Goal: Transaction & Acquisition: Purchase product/service

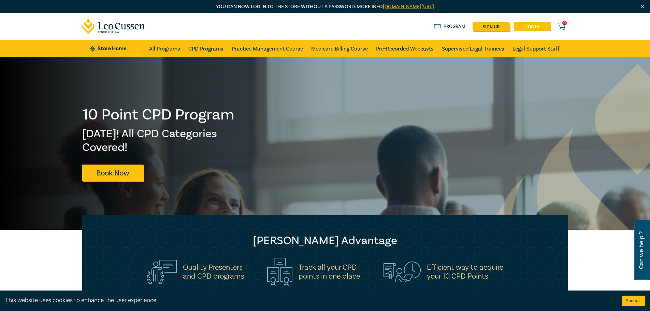
click at [531, 26] on link "Log in" at bounding box center [532, 26] width 37 height 9
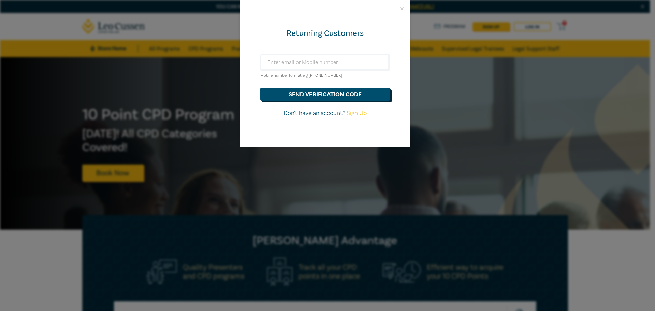
click at [319, 92] on button "send verification code" at bounding box center [325, 94] width 130 height 13
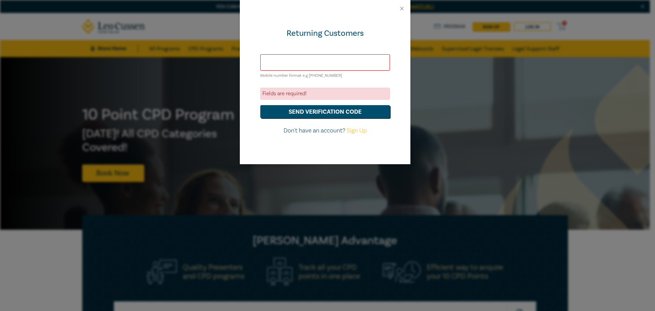
click at [291, 64] on input "text" at bounding box center [325, 62] width 130 height 16
type input "[PERSON_NAME][EMAIL_ADDRESS][DOMAIN_NAME]"
click at [314, 112] on button "send verification code" at bounding box center [325, 111] width 130 height 13
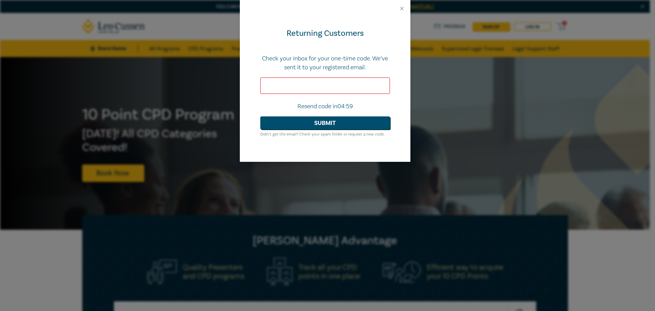
click at [297, 88] on input "text" at bounding box center [325, 85] width 130 height 16
type input "057011"
click at [322, 120] on button "Submit" at bounding box center [325, 122] width 130 height 13
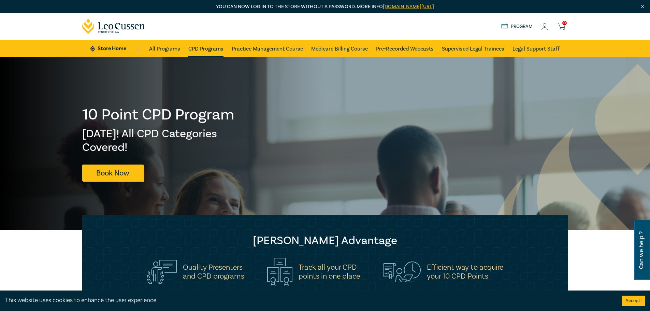
click at [211, 49] on link "CPD Programs" at bounding box center [205, 48] width 35 height 17
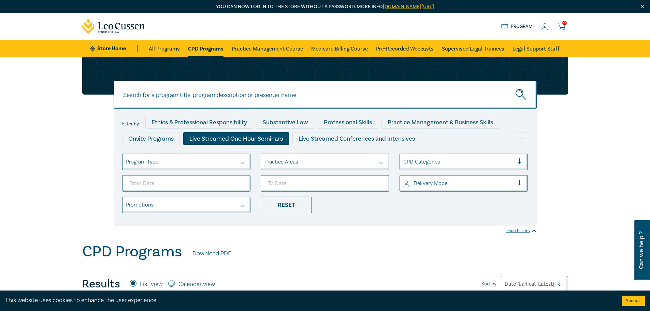
click at [261, 139] on div "Live Streamed One Hour Seminars" at bounding box center [236, 138] width 106 height 13
click at [383, 160] on div at bounding box center [384, 161] width 10 height 7
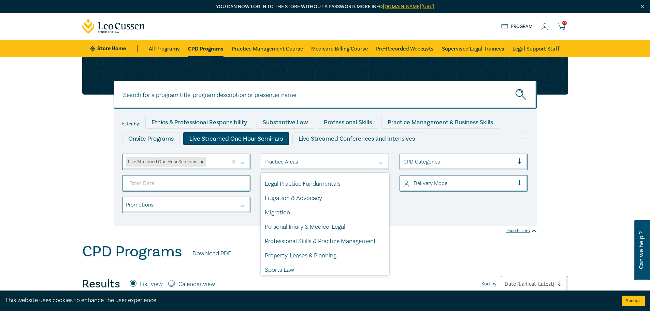
scroll to position [201, 0]
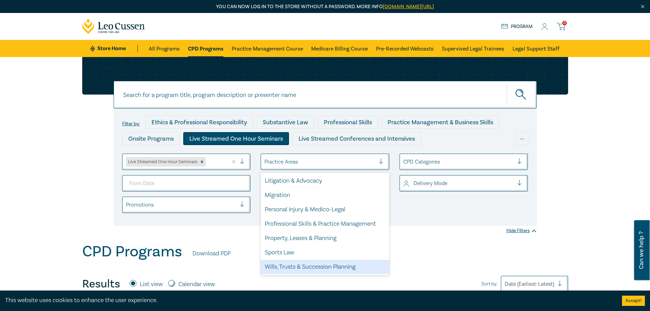
click at [320, 266] on div "Wills, Trusts & Succession Planning" at bounding box center [325, 267] width 129 height 14
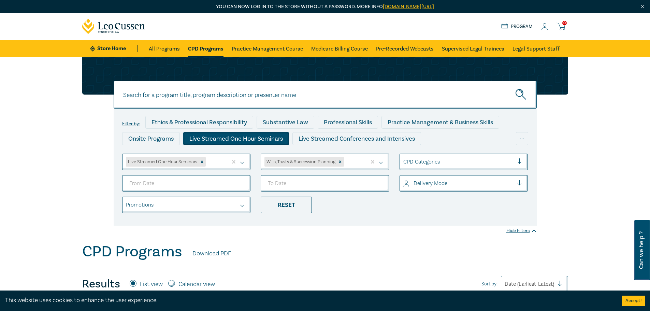
click at [460, 158] on div at bounding box center [458, 161] width 111 height 9
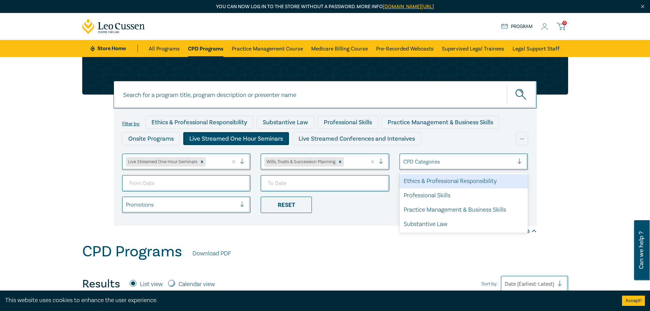
click at [460, 158] on div at bounding box center [458, 161] width 111 height 9
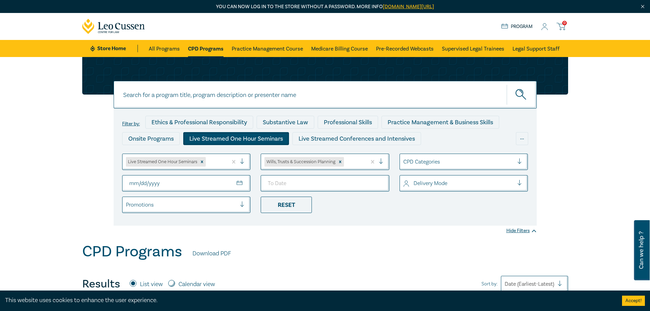
click at [355, 253] on div "CPD Programs Download PDF" at bounding box center [325, 253] width 486 height 21
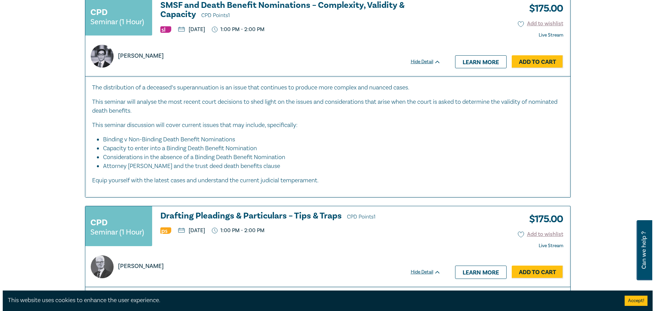
scroll to position [136, 0]
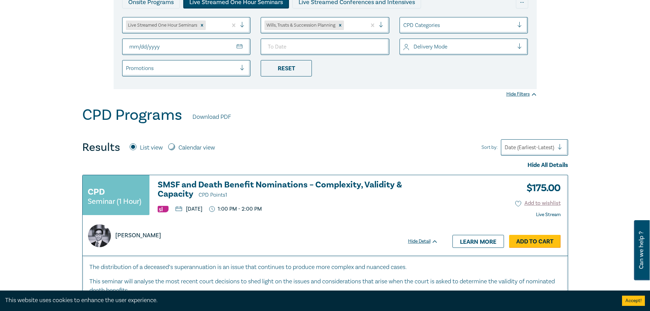
click at [529, 240] on link "Add to Cart" at bounding box center [535, 241] width 52 height 13
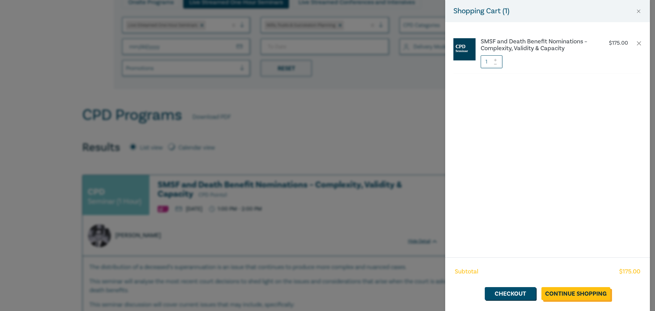
click at [560, 292] on link "Continue Shopping" at bounding box center [575, 293] width 69 height 13
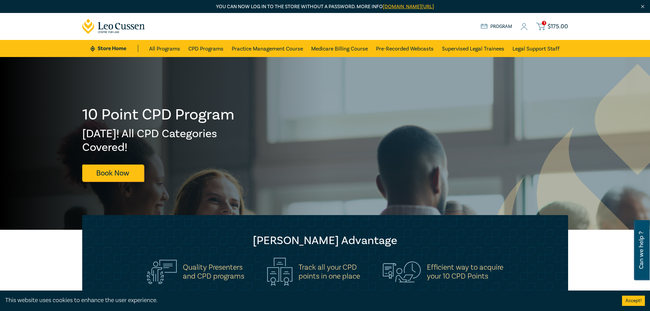
click at [542, 22] on icon at bounding box center [540, 26] width 9 height 9
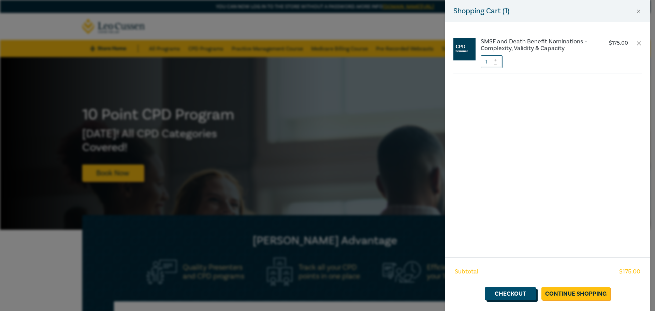
click at [514, 291] on link "Checkout" at bounding box center [510, 293] width 51 height 13
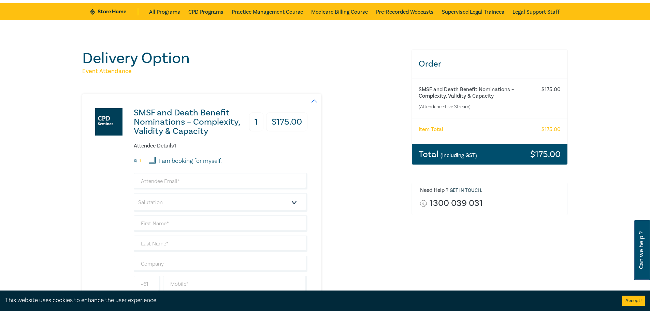
scroll to position [102, 0]
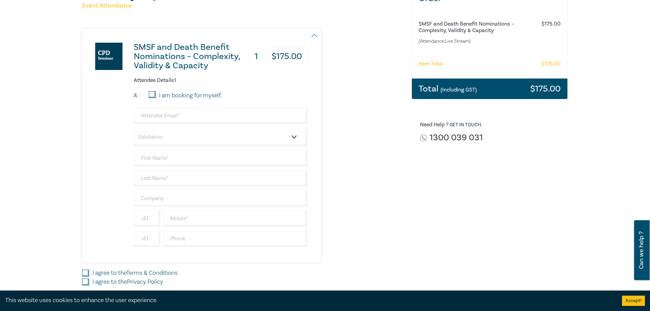
drag, startPoint x: 156, startPoint y: 95, endPoint x: 152, endPoint y: 94, distance: 4.1
click at [156, 95] on div "I am booking for myself." at bounding box center [185, 95] width 73 height 9
click at [152, 94] on input "I am booking for myself." at bounding box center [152, 94] width 7 height 7
checkbox input "true"
type input "[PERSON_NAME][EMAIL_ADDRESS][DOMAIN_NAME]"
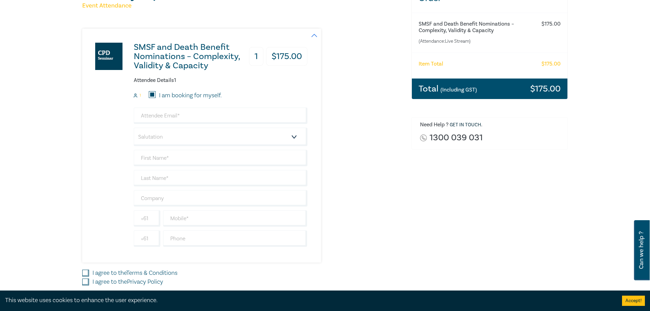
type input "[PERSON_NAME]"
type input "414382693"
click at [206, 137] on select "Salutation Mr. Mrs. Ms. Miss Dr. Prof. Other" at bounding box center [221, 137] width 174 height 18
select select "Mrs."
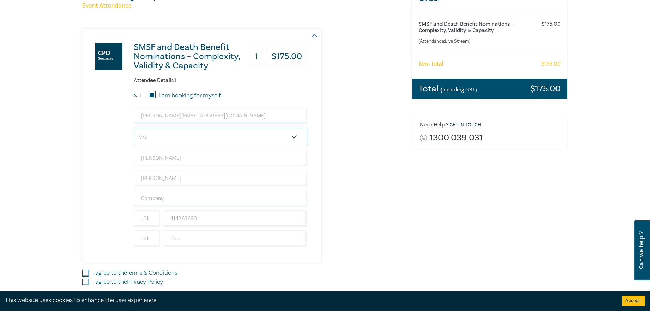
click at [134, 128] on select "Salutation Mr. Mrs. Ms. Miss Dr. Prof. Other" at bounding box center [221, 137] width 174 height 18
click at [218, 195] on input "text" at bounding box center [221, 198] width 174 height 16
type input "[PERSON_NAME] & Associates"
type input "0398483411"
type input "[GEOGRAPHIC_DATA]"
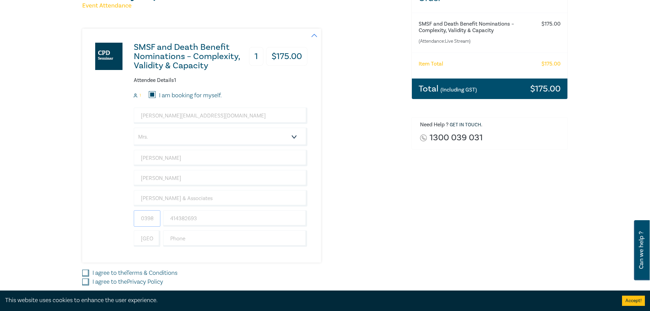
scroll to position [0, 0]
drag, startPoint x: 155, startPoint y: 220, endPoint x: 135, endPoint y: 218, distance: 19.9
click at [136, 218] on input "0398483411" at bounding box center [147, 218] width 27 height 16
type input "0414382693"
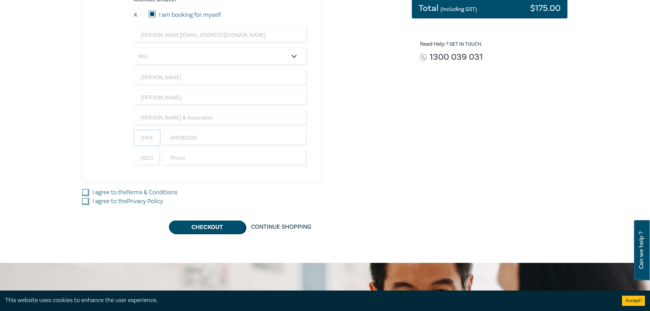
scroll to position [205, 0]
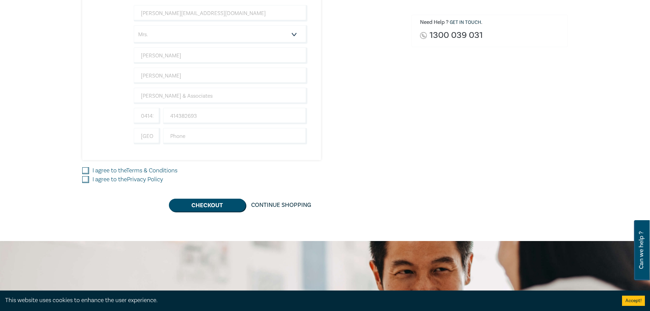
click at [87, 171] on input "I agree to the Terms & Conditions" at bounding box center [85, 170] width 7 height 7
checkbox input "true"
click at [86, 178] on input "I agree to the Privacy Policy" at bounding box center [85, 179] width 7 height 7
checkbox input "true"
click at [207, 205] on button "Checkout" at bounding box center [207, 205] width 77 height 13
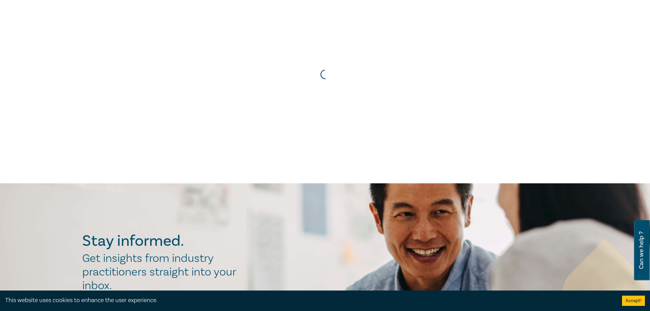
scroll to position [0, 0]
